Goal: Navigation & Orientation: Understand site structure

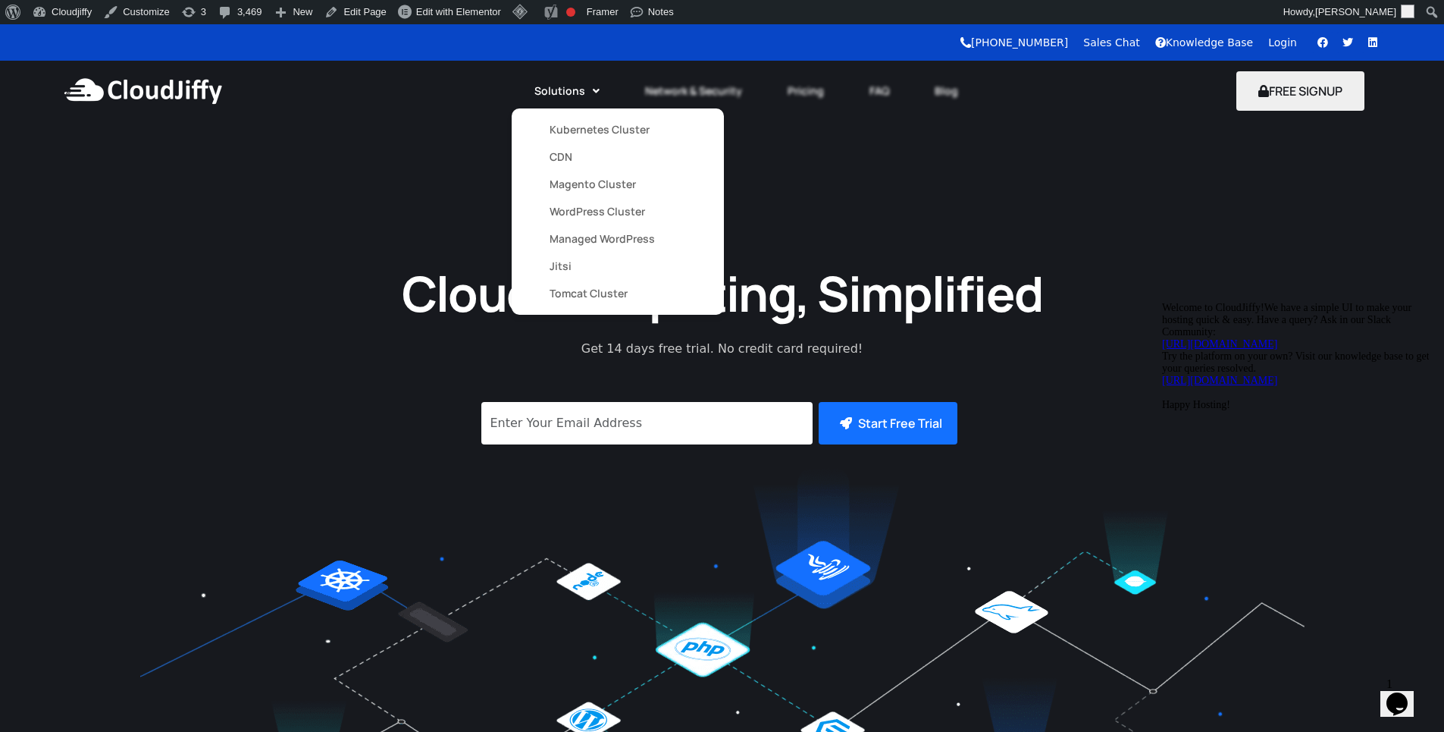
click at [598, 190] on link "Magento Cluster" at bounding box center [618, 184] width 136 height 27
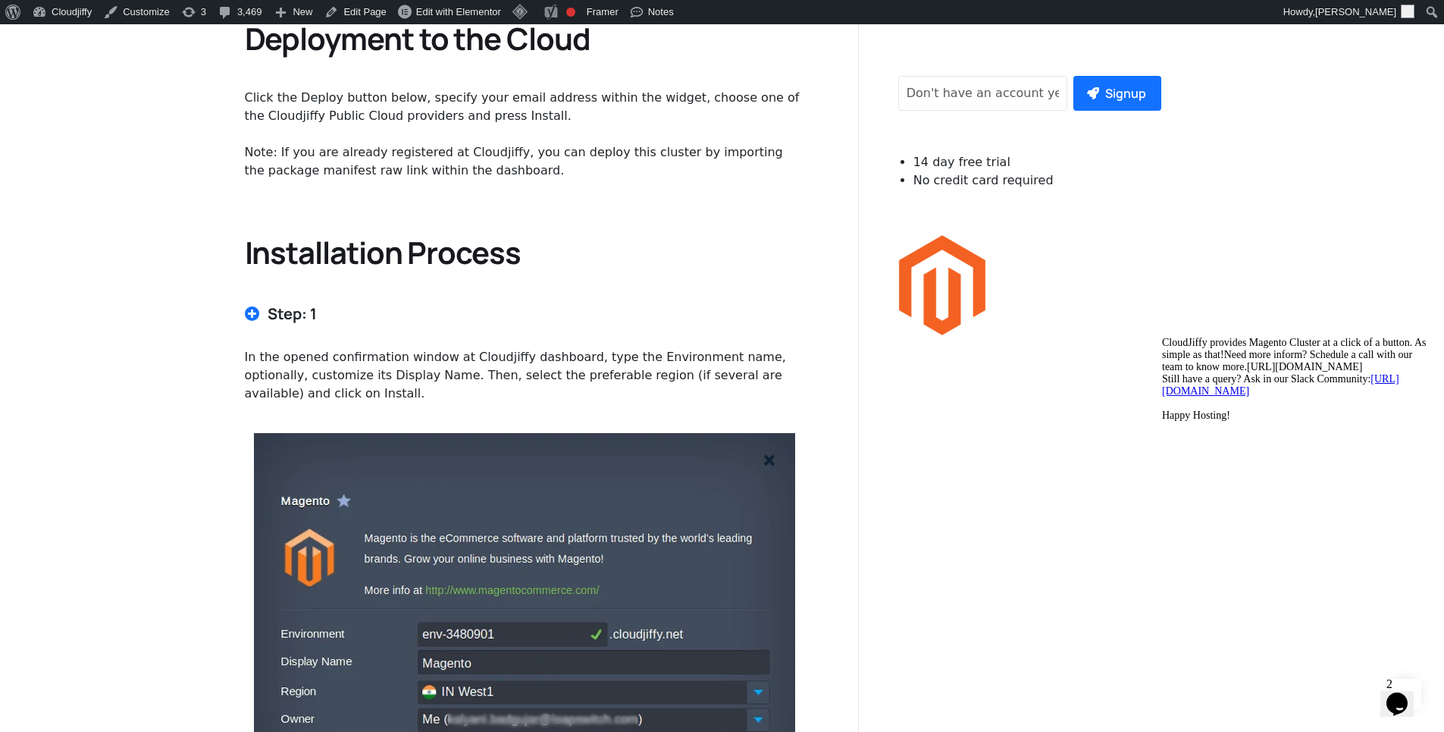
scroll to position [2330, 0]
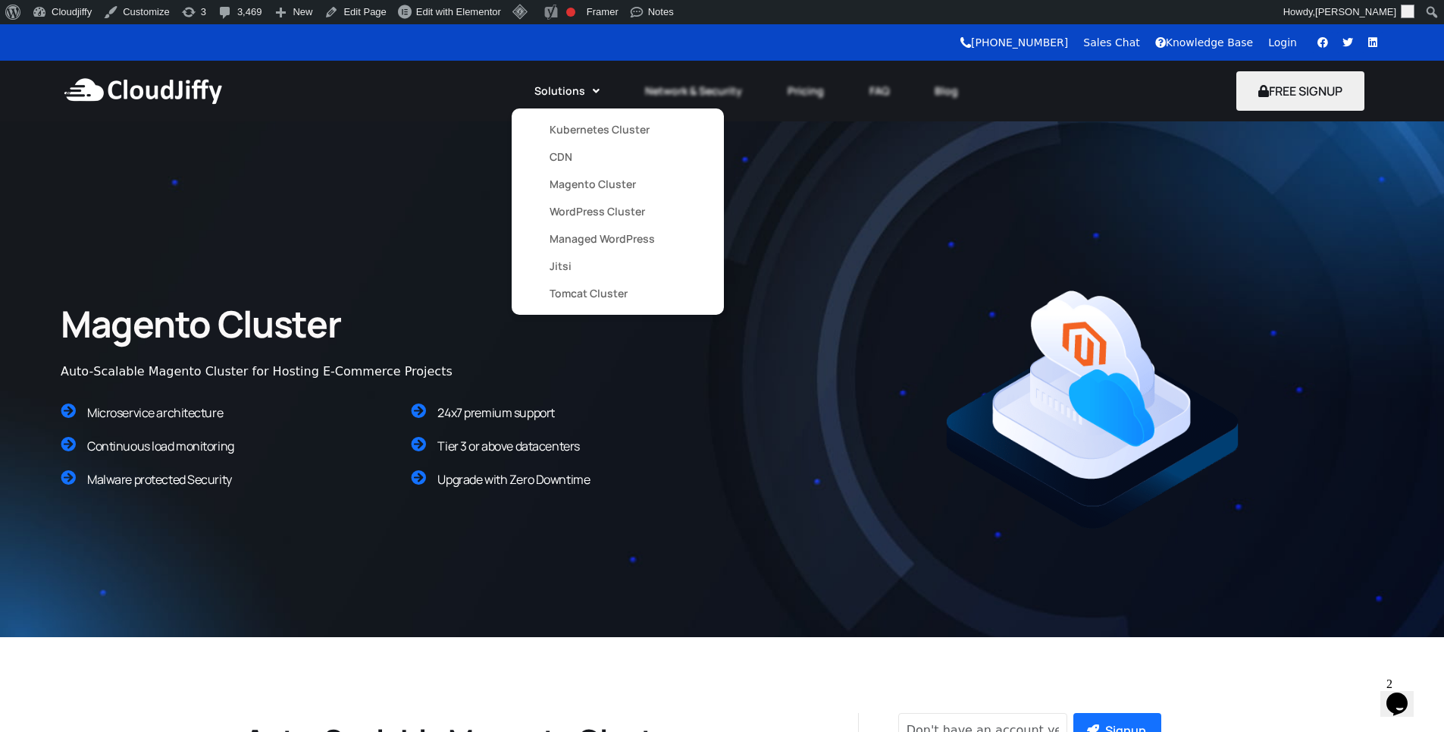
click at [588, 233] on link "Managed WordPress" at bounding box center [618, 238] width 136 height 27
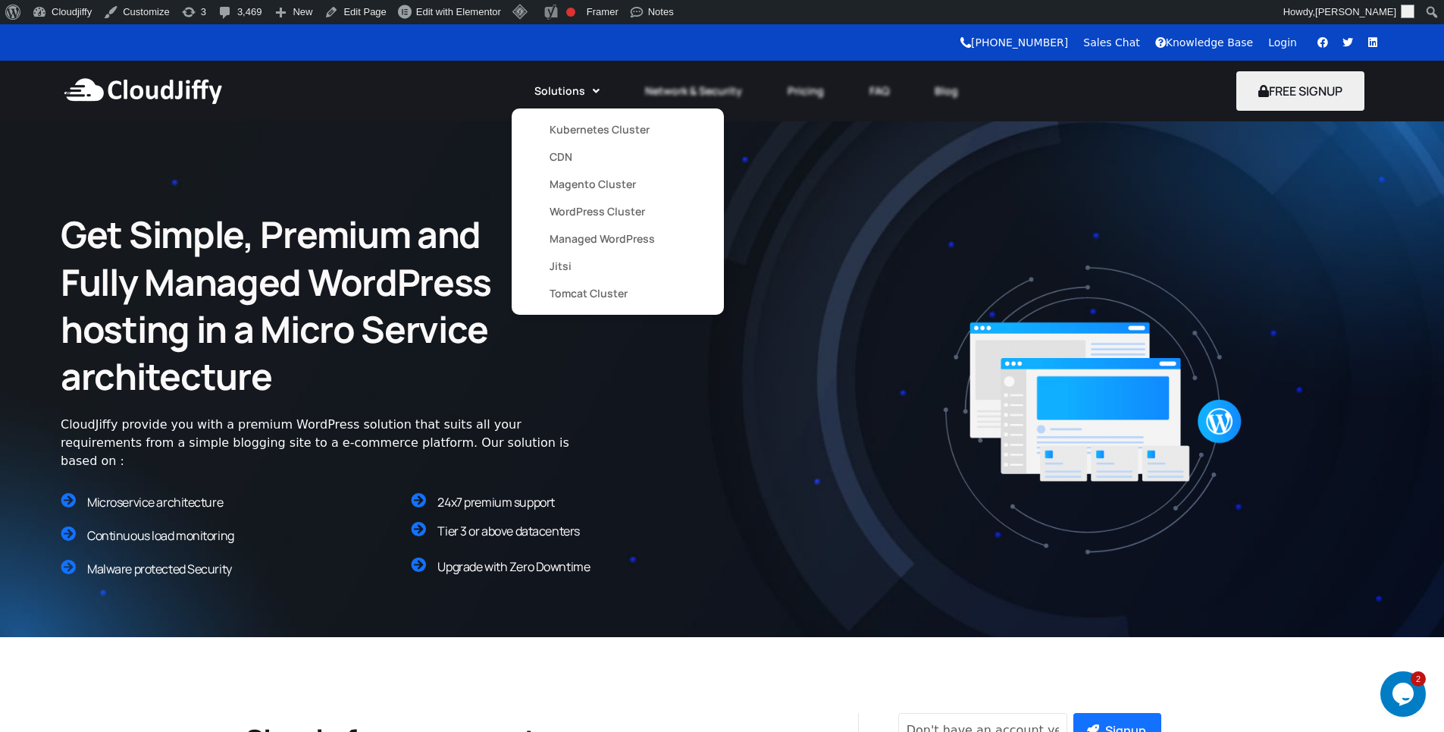
click at [565, 268] on link "Jitsi" at bounding box center [618, 265] width 136 height 27
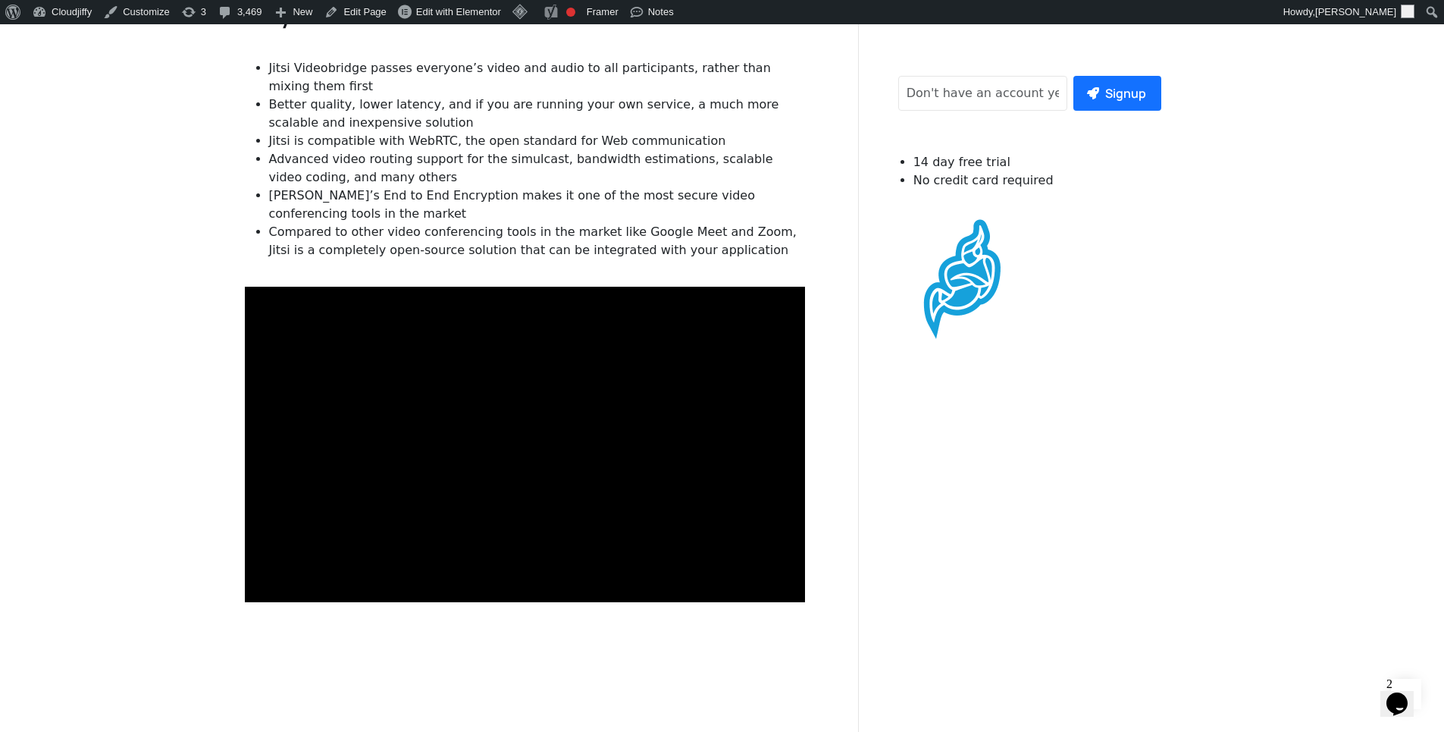
scroll to position [910, 0]
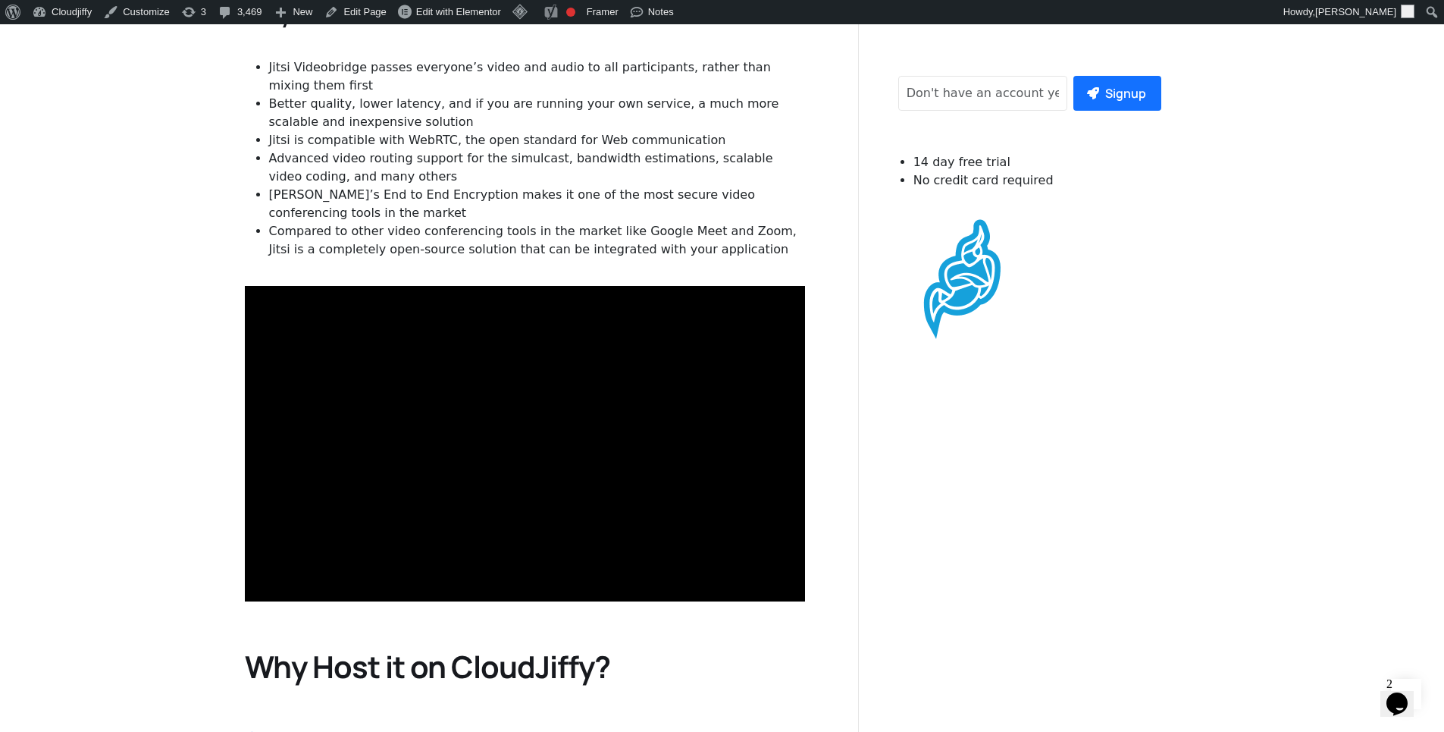
drag, startPoint x: 73, startPoint y: 138, endPoint x: 16, endPoint y: 100, distance: 68.3
click at [17, 107] on section "Jitsi in CloudJiffy Jitsi is an open-source project that allows you to easily b…" at bounding box center [722, 692] width 1444 height 1930
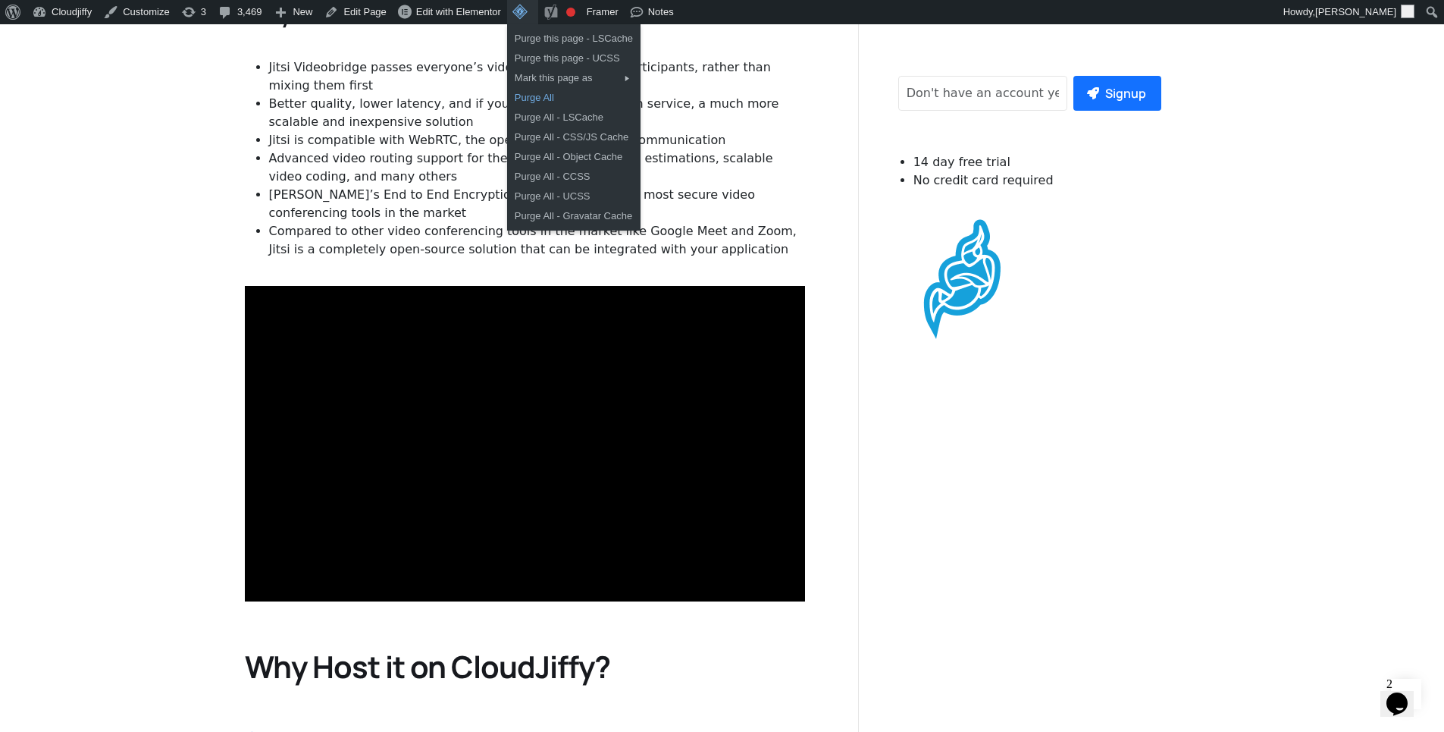
click at [545, 106] on link "Purge All" at bounding box center [573, 98] width 133 height 20
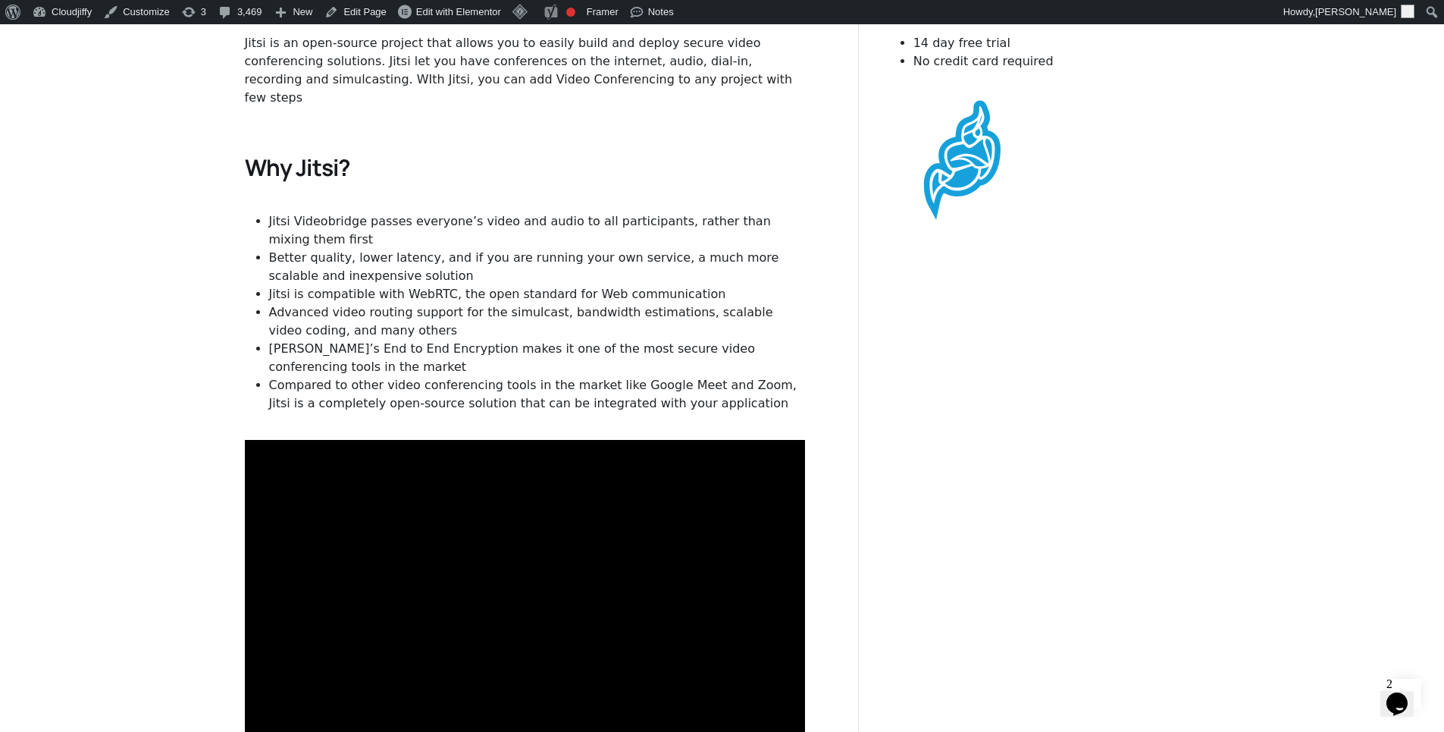
scroll to position [546, 0]
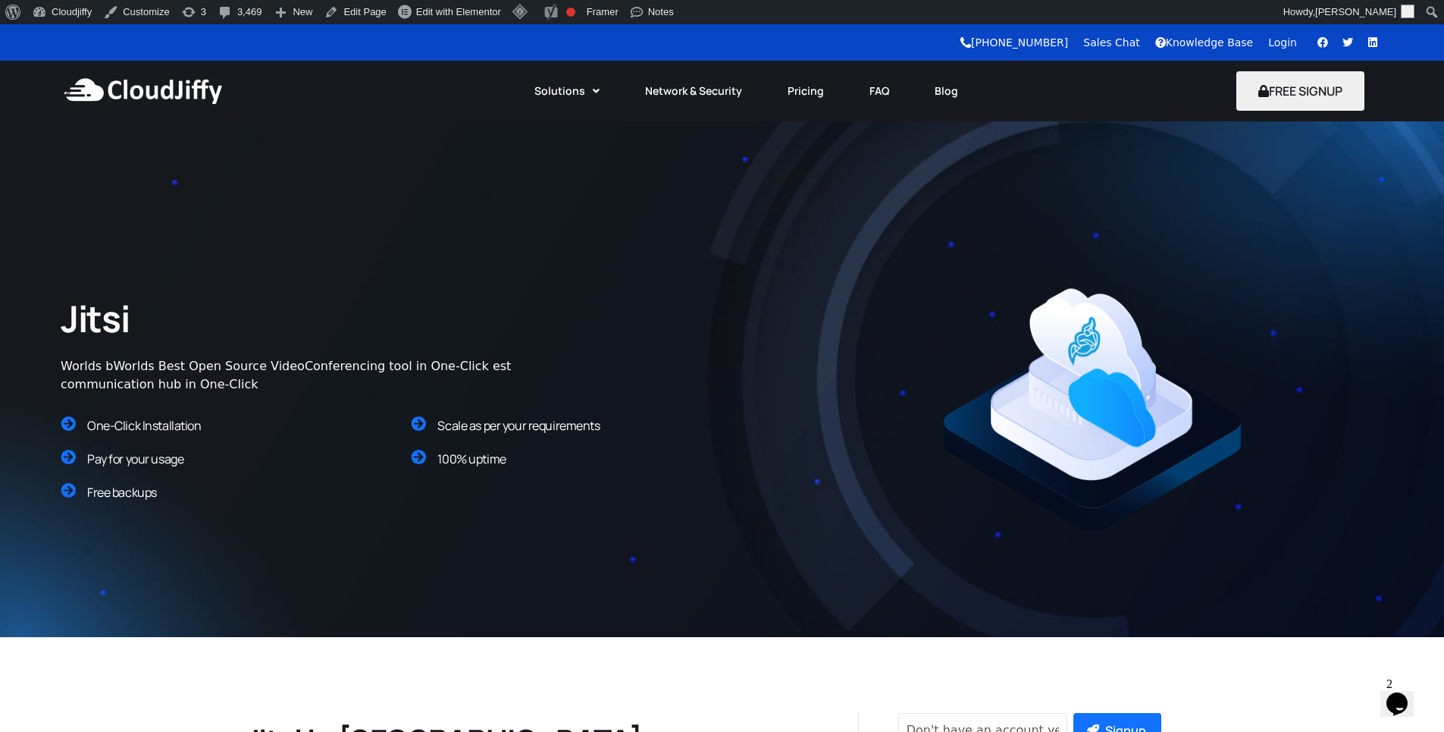
click at [198, 98] on img at bounding box center [143, 90] width 165 height 45
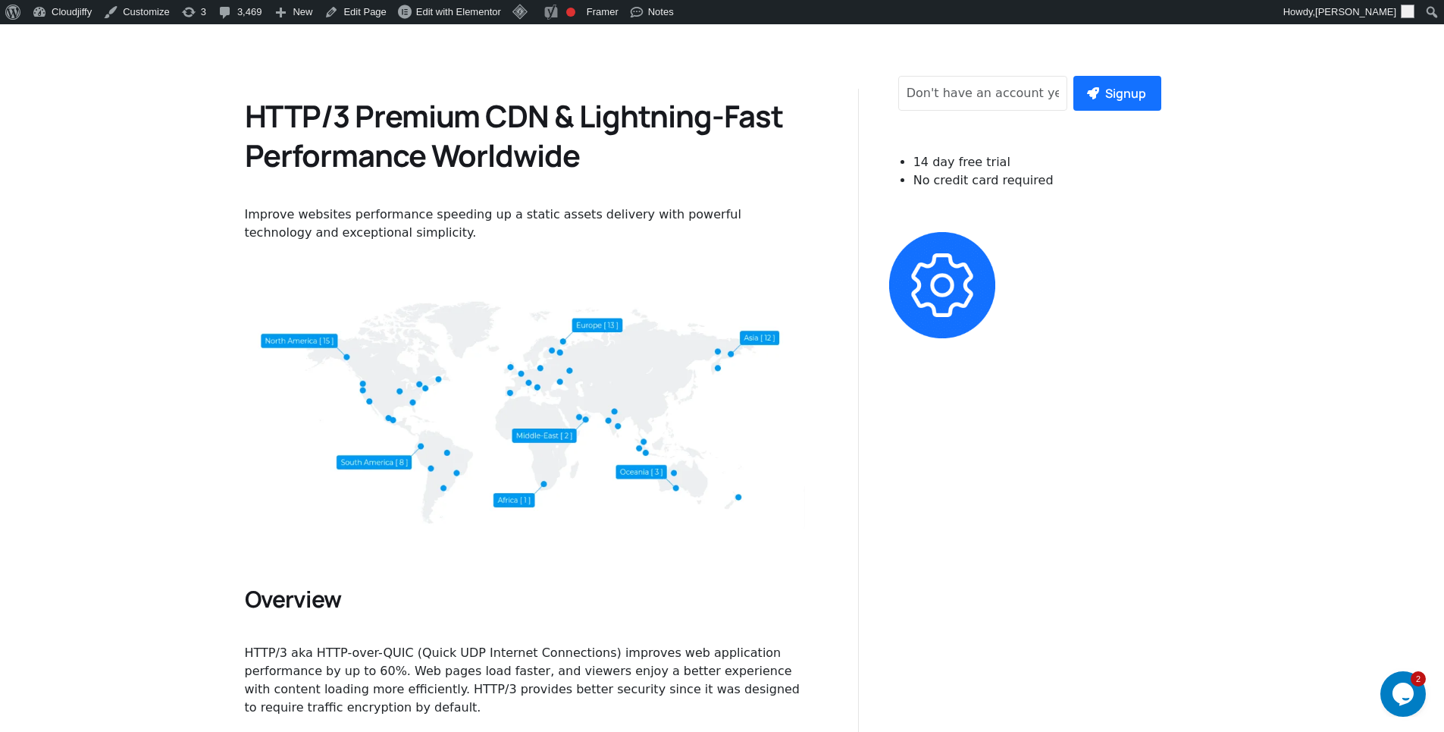
scroll to position [728, 0]
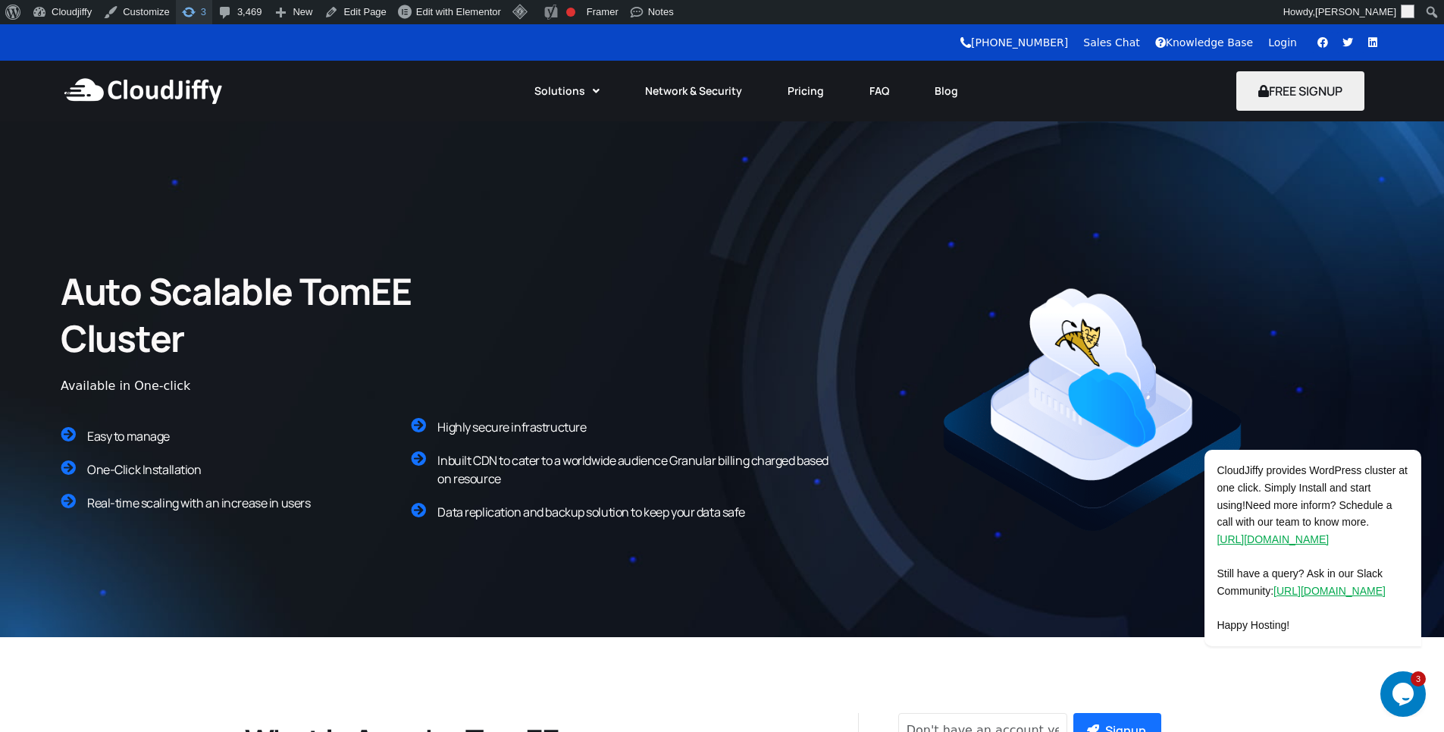
click at [191, 16] on span "Toolbar" at bounding box center [188, 10] width 15 height 21
